Goal: Transaction & Acquisition: Download file/media

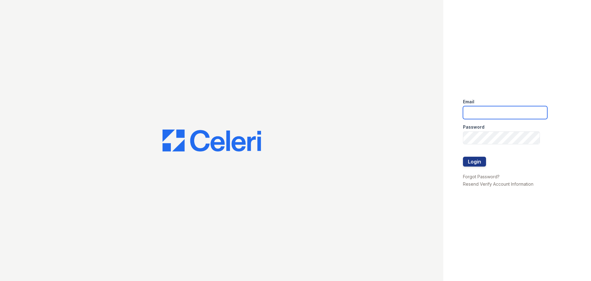
click at [511, 111] on input "email" at bounding box center [505, 112] width 84 height 13
type input "[EMAIL_ADDRESS][DOMAIN_NAME]"
click at [476, 164] on button "Login" at bounding box center [474, 161] width 23 height 10
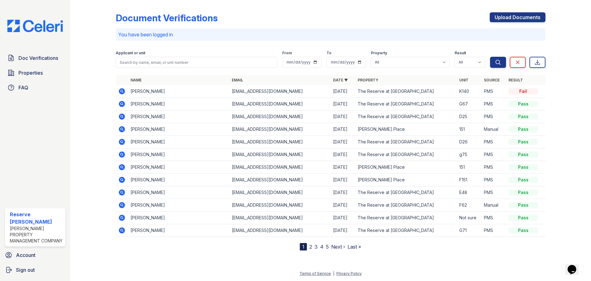
click at [158, 116] on td "[PERSON_NAME]" at bounding box center [178, 116] width 101 height 13
click at [123, 114] on icon at bounding box center [122, 116] width 6 height 6
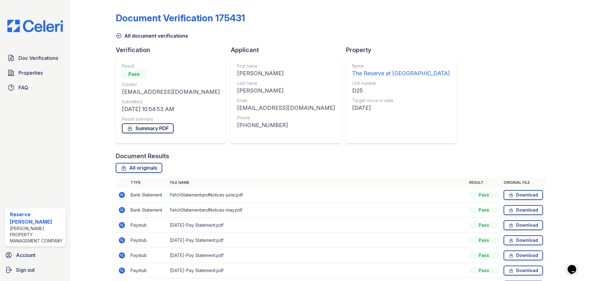
click at [146, 131] on link "Summary PDF" at bounding box center [148, 128] width 52 height 10
